Goal: Task Accomplishment & Management: Manage account settings

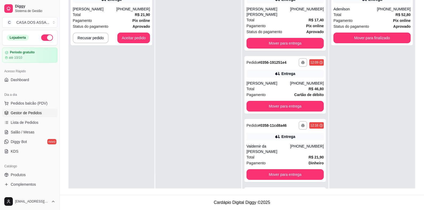
scroll to position [32, 0]
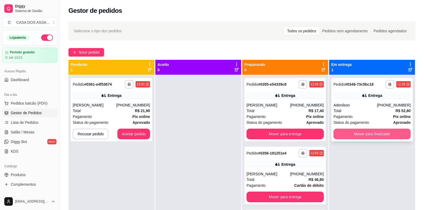
click at [365, 134] on button "Mover para finalizado" at bounding box center [371, 134] width 77 height 11
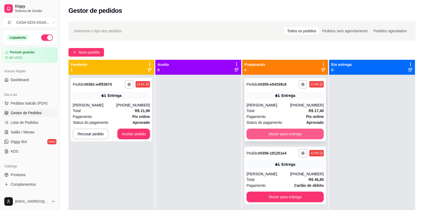
click at [296, 134] on button "Mover para entrega" at bounding box center [284, 134] width 77 height 11
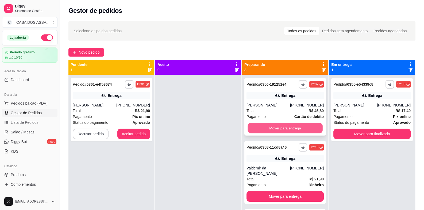
click at [298, 130] on button "Mover para entrega" at bounding box center [284, 128] width 75 height 10
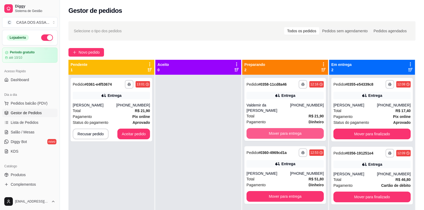
click at [298, 130] on button "Mover para entrega" at bounding box center [284, 133] width 77 height 11
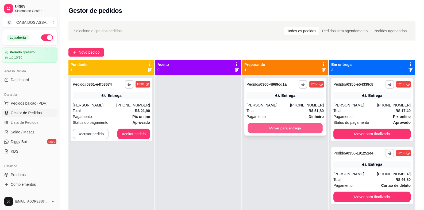
click at [297, 129] on button "Mover para entrega" at bounding box center [284, 128] width 75 height 10
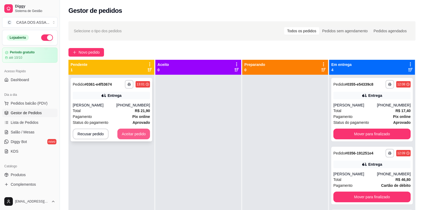
click at [134, 137] on button "Aceitar pedido" at bounding box center [133, 134] width 33 height 11
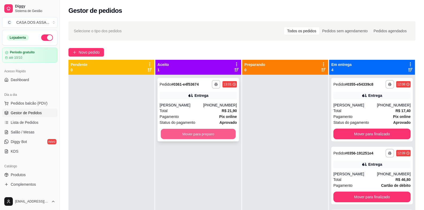
click at [179, 132] on button "Mover para preparo" at bounding box center [198, 134] width 75 height 10
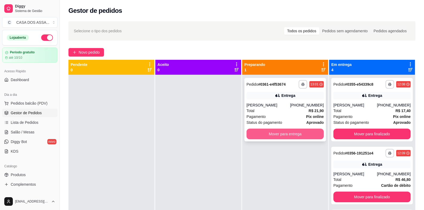
click at [265, 131] on button "Mover para entrega" at bounding box center [284, 134] width 77 height 11
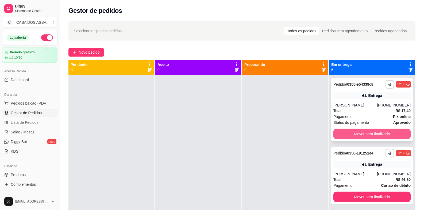
click at [363, 133] on button "Mover para finalizado" at bounding box center [371, 134] width 77 height 11
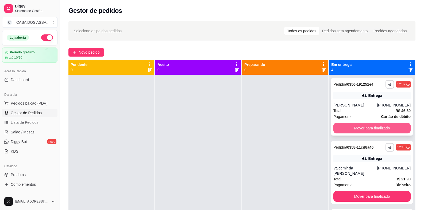
click at [364, 129] on button "Mover para finalizado" at bounding box center [371, 128] width 77 height 11
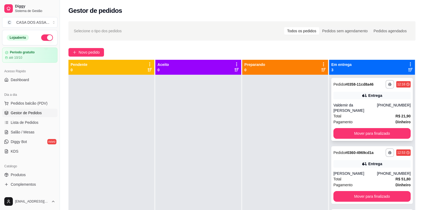
click at [365, 128] on div "**********" at bounding box center [371, 109] width 81 height 63
click at [361, 134] on button "Mover para finalizado" at bounding box center [371, 133] width 77 height 11
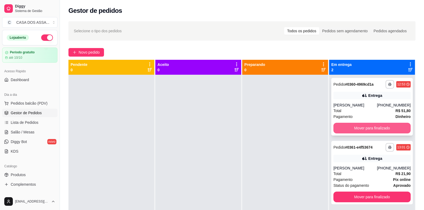
click at [362, 129] on button "Mover para finalizado" at bounding box center [371, 128] width 77 height 11
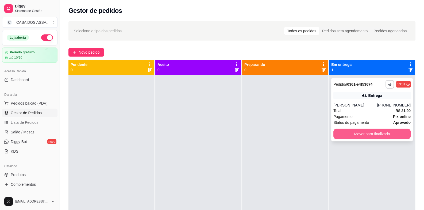
click at [364, 137] on button "Mover para finalizado" at bounding box center [371, 134] width 77 height 11
